Goal: Task Accomplishment & Management: Manage account settings

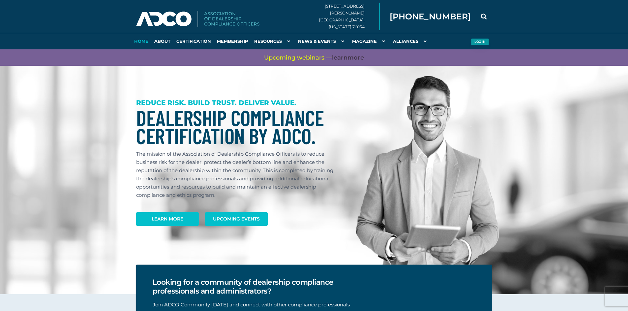
type input "[PERSON_NAME][EMAIL_ADDRESS][PERSON_NAME][DOMAIN_NAME]"
click at [479, 40] on button "Log in" at bounding box center [479, 42] width 18 height 7
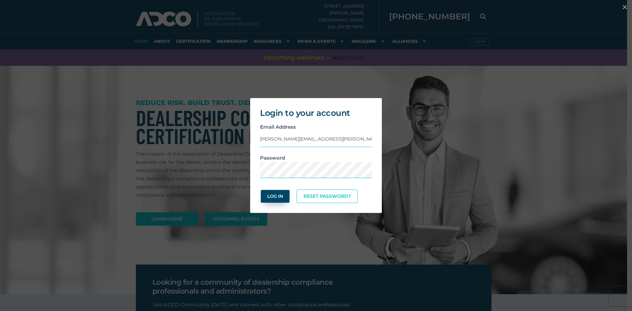
click at [281, 200] on button "Log In" at bounding box center [275, 196] width 29 height 13
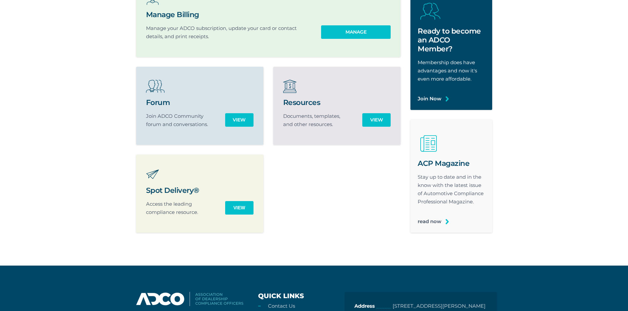
scroll to position [165, 0]
click at [353, 36] on link "Manage" at bounding box center [356, 31] width 66 height 13
